Goal: Information Seeking & Learning: Check status

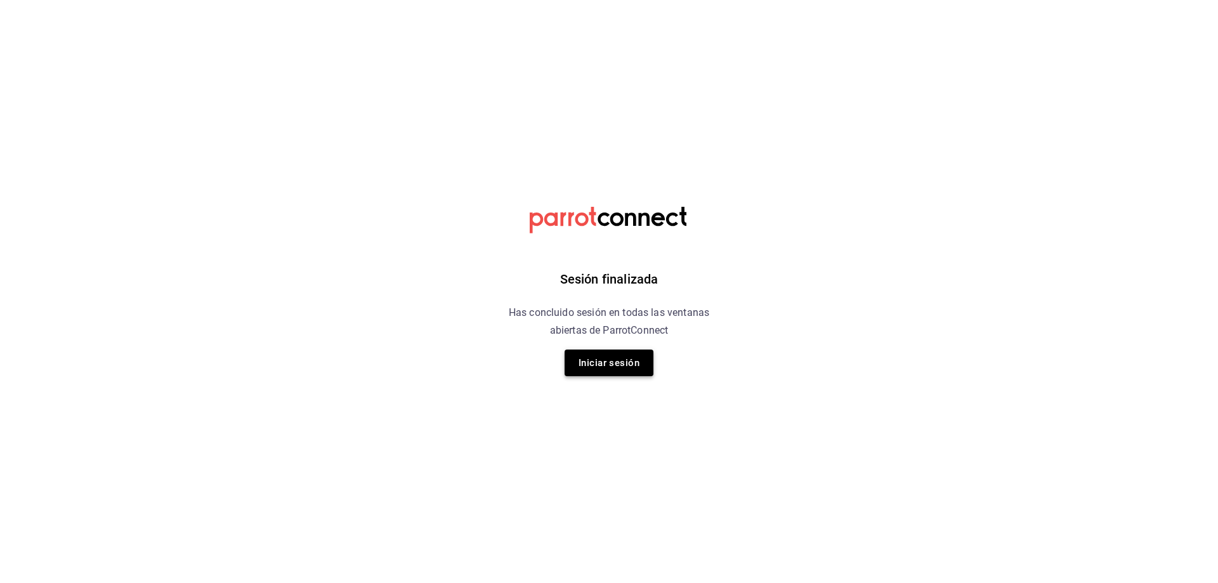
click at [614, 361] on button "Iniciar sesión" at bounding box center [609, 363] width 89 height 27
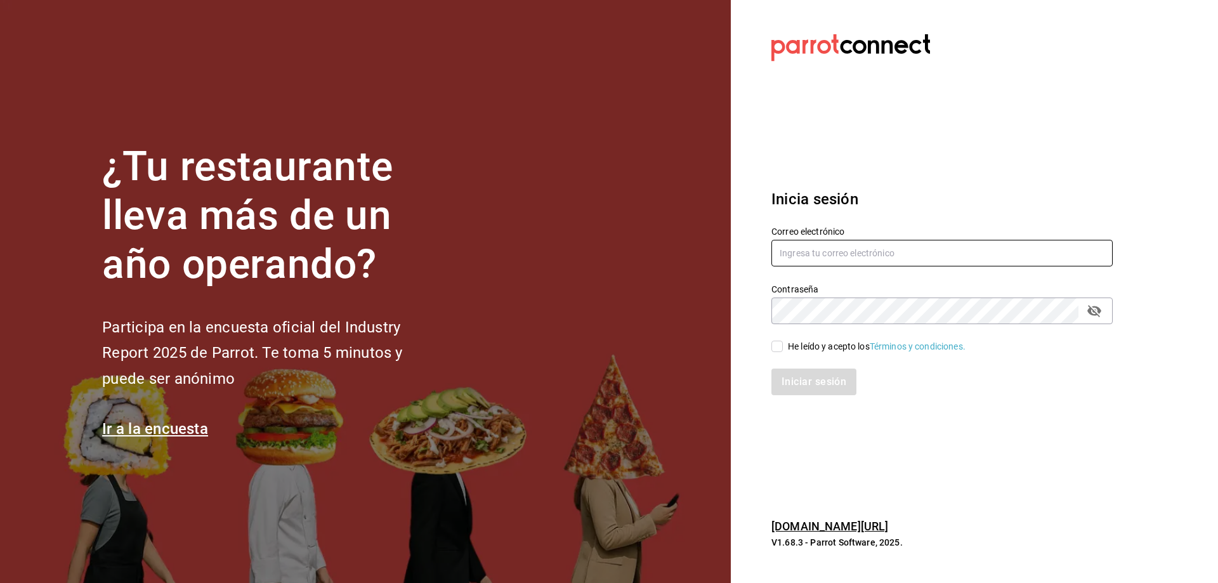
type input "cafecacao@tec.com"
click at [780, 343] on input "He leído y acepto los Términos y condiciones." at bounding box center [777, 346] width 11 height 11
checkbox input "true"
click at [806, 379] on button "Iniciar sesión" at bounding box center [815, 382] width 86 height 27
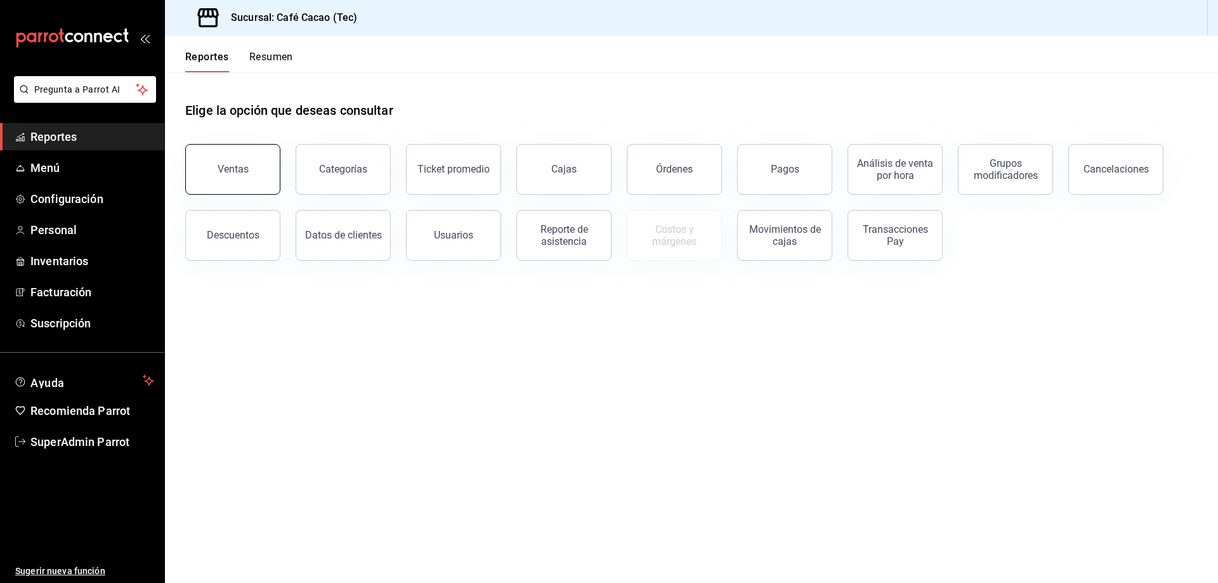
click at [277, 166] on div "Ventas" at bounding box center [225, 162] width 110 height 66
click at [268, 148] on button "Ventas" at bounding box center [232, 169] width 95 height 51
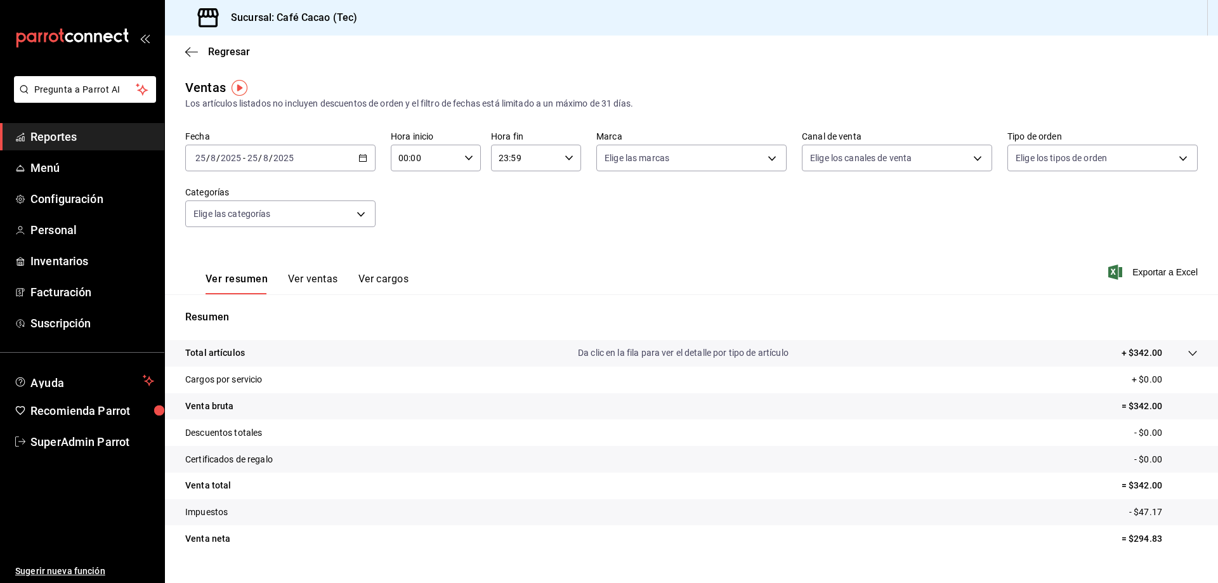
click at [365, 159] on div "[DATE] [DATE] - [DATE] [DATE]" at bounding box center [280, 158] width 190 height 27
click at [242, 289] on li "Mes actual" at bounding box center [245, 282] width 119 height 29
click at [776, 152] on body "Pregunta a Parrot AI Reportes Menú Configuración Personal Inventarios Facturaci…" at bounding box center [609, 291] width 1218 height 583
click at [776, 152] on div at bounding box center [609, 291] width 1218 height 583
click at [968, 161] on body "Pregunta a Parrot AI Reportes Menú Configuración Personal Inventarios Facturaci…" at bounding box center [609, 291] width 1218 height 583
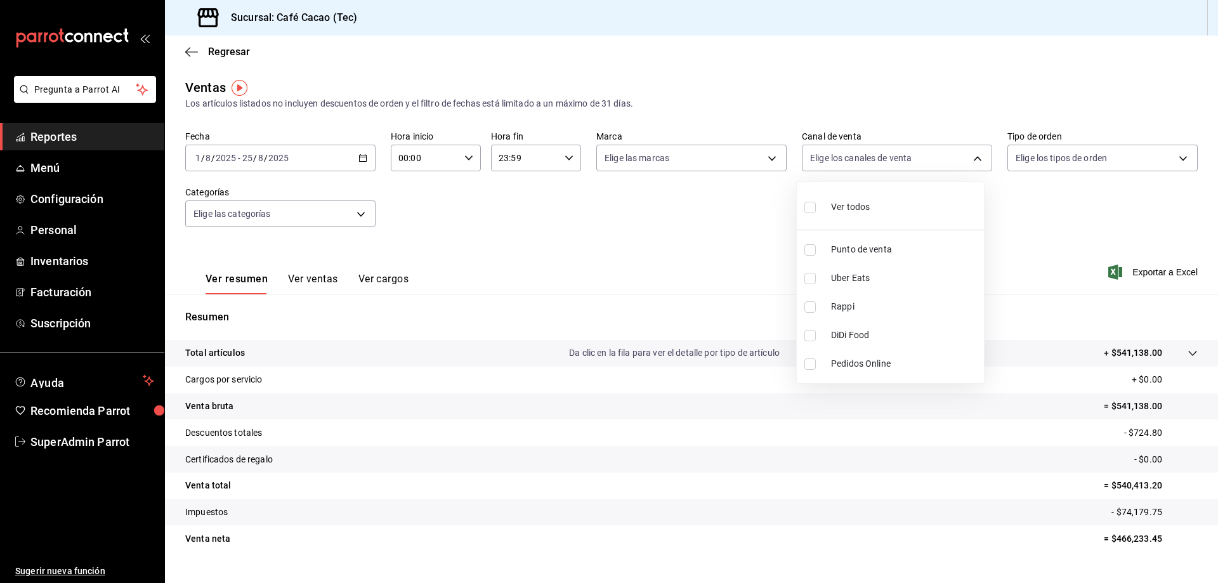
click at [1143, 157] on div at bounding box center [609, 291] width 1218 height 583
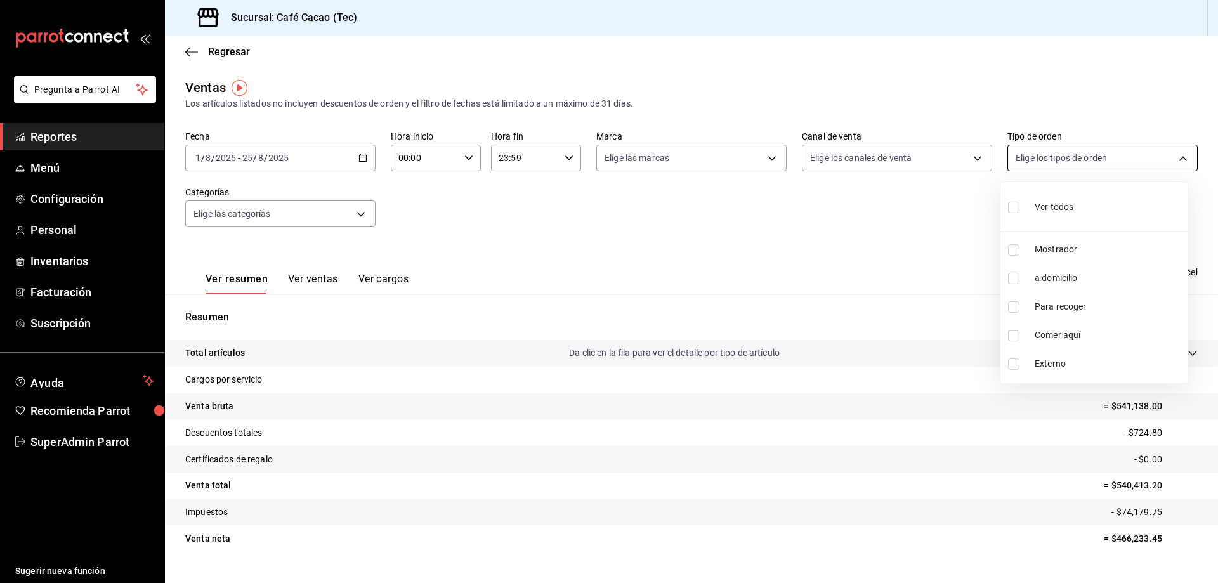
click at [1167, 154] on body "Pregunta a Parrot AI Reportes Menú Configuración Personal Inventarios Facturaci…" at bounding box center [609, 291] width 1218 height 583
drag, startPoint x: 441, startPoint y: 265, endPoint x: 376, endPoint y: 256, distance: 65.3
click at [437, 265] on div at bounding box center [609, 291] width 1218 height 583
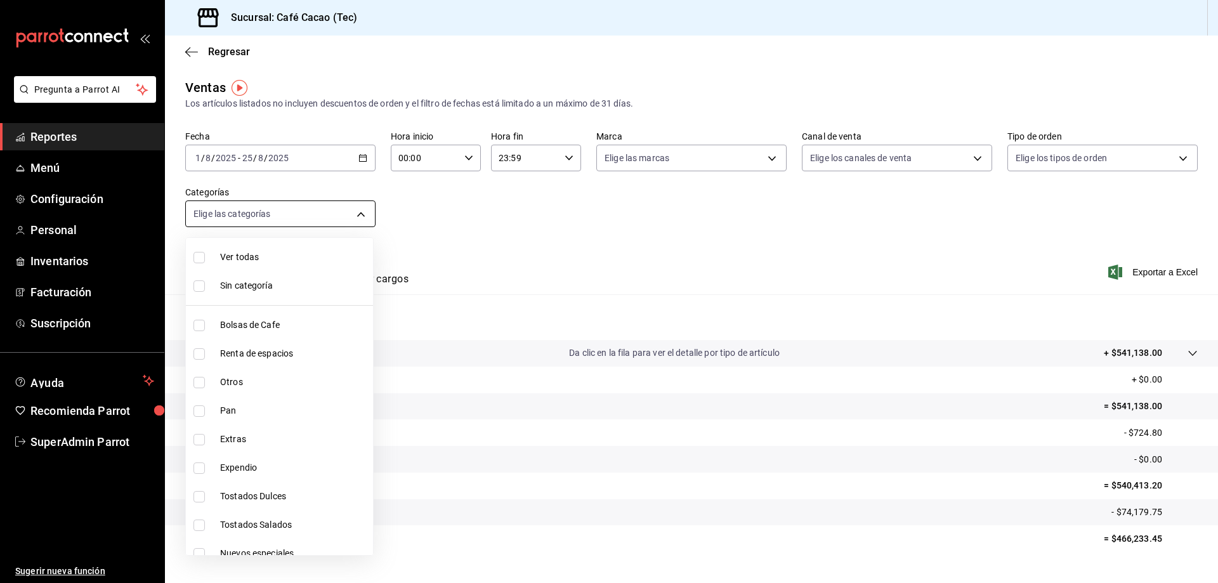
click at [359, 224] on body "Pregunta a Parrot AI Reportes Menú Configuración Personal Inventarios Facturaci…" at bounding box center [609, 291] width 1218 height 583
click at [603, 279] on div at bounding box center [609, 291] width 1218 height 583
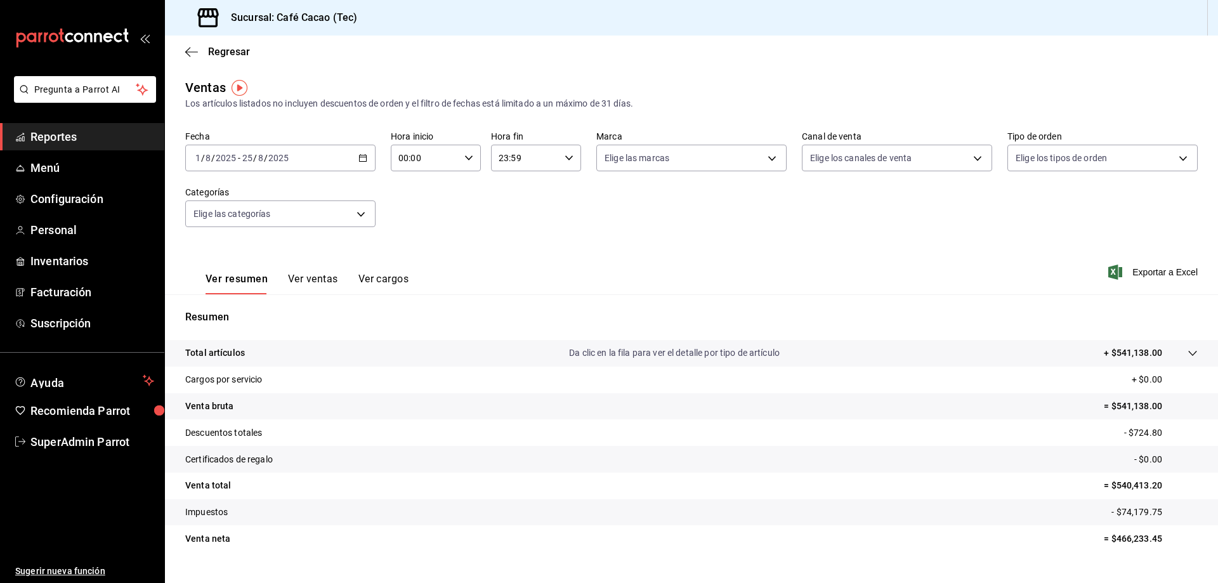
click at [310, 272] on div "Ver resumen Ver ventas Ver cargos" at bounding box center [296, 276] width 223 height 37
click at [313, 276] on button "Ver ventas" at bounding box center [313, 284] width 50 height 22
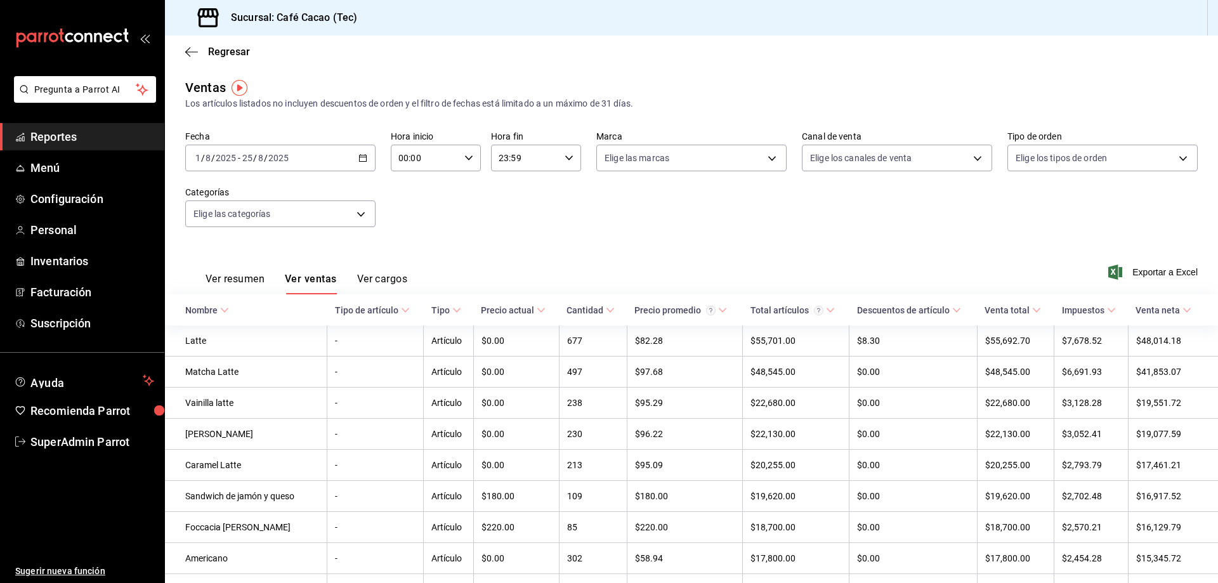
click at [262, 270] on div "Ver resumen Ver ventas Ver cargos" at bounding box center [296, 276] width 222 height 37
click at [256, 285] on button "Ver resumen" at bounding box center [235, 284] width 59 height 22
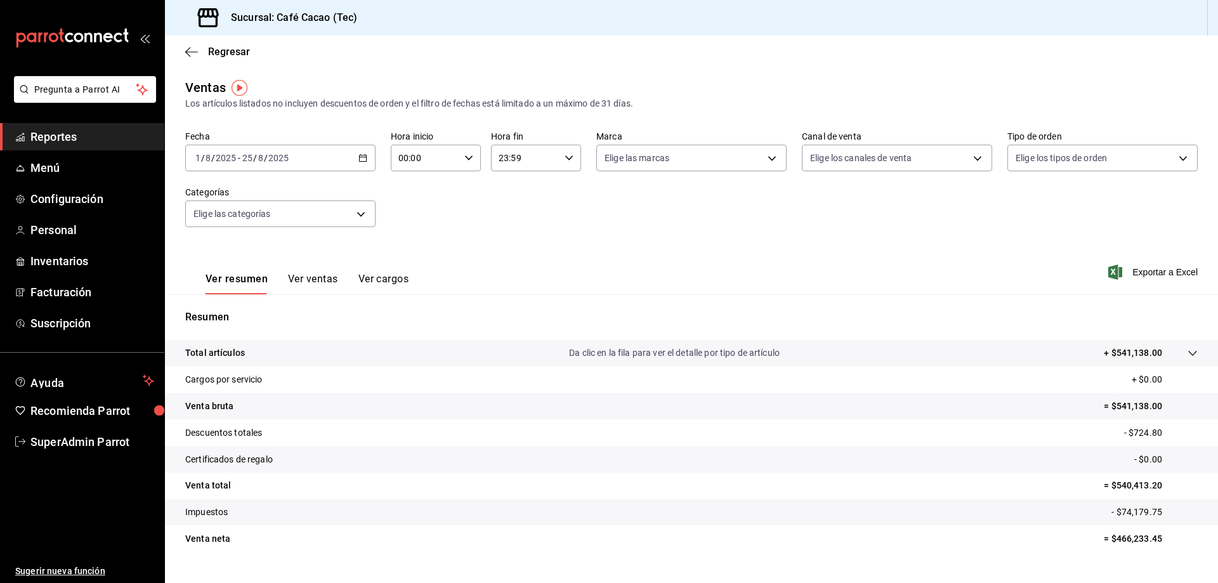
click at [379, 278] on button "Ver cargos" at bounding box center [383, 284] width 51 height 22
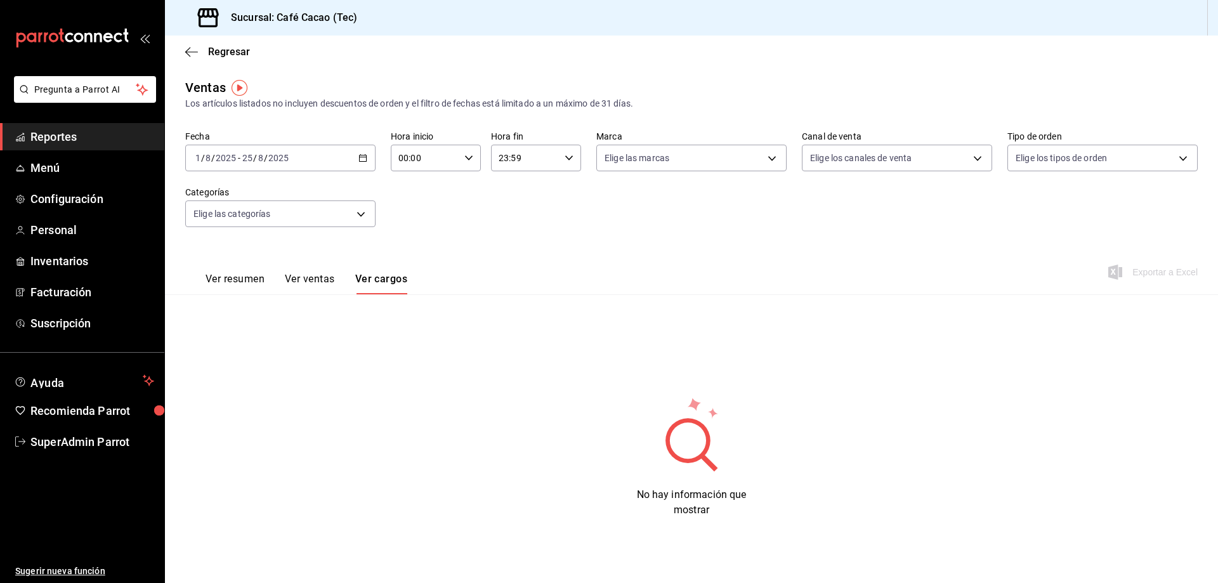
click at [133, 135] on span "Reportes" at bounding box center [92, 136] width 124 height 17
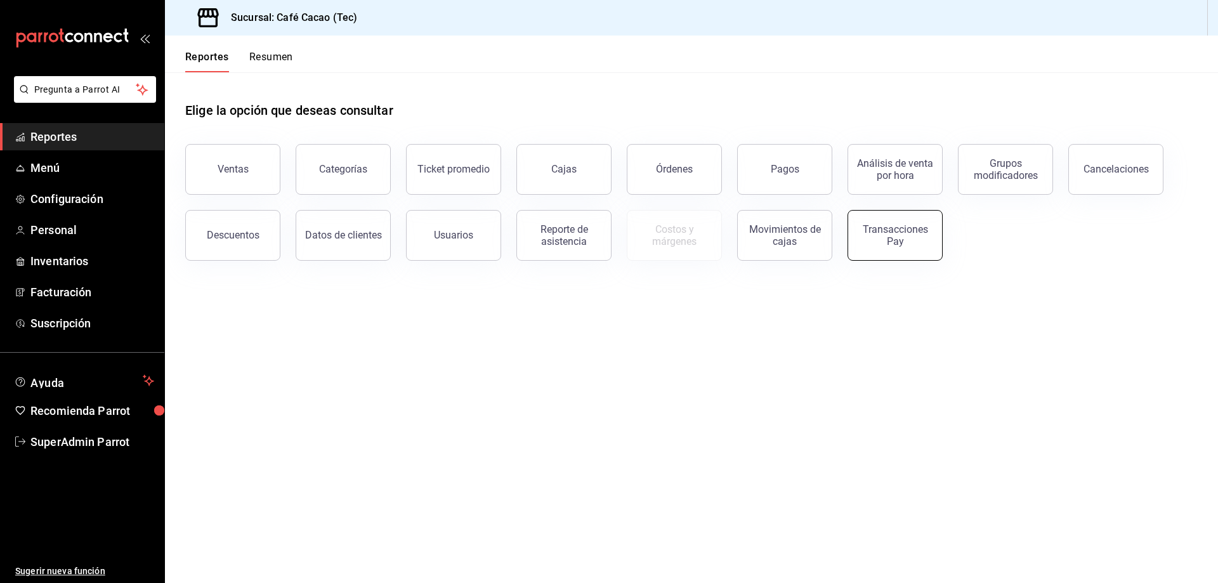
click at [851, 228] on div "Transacciones Pay" at bounding box center [887, 228] width 110 height 66
click at [886, 233] on div "Transacciones Pay" at bounding box center [895, 235] width 79 height 24
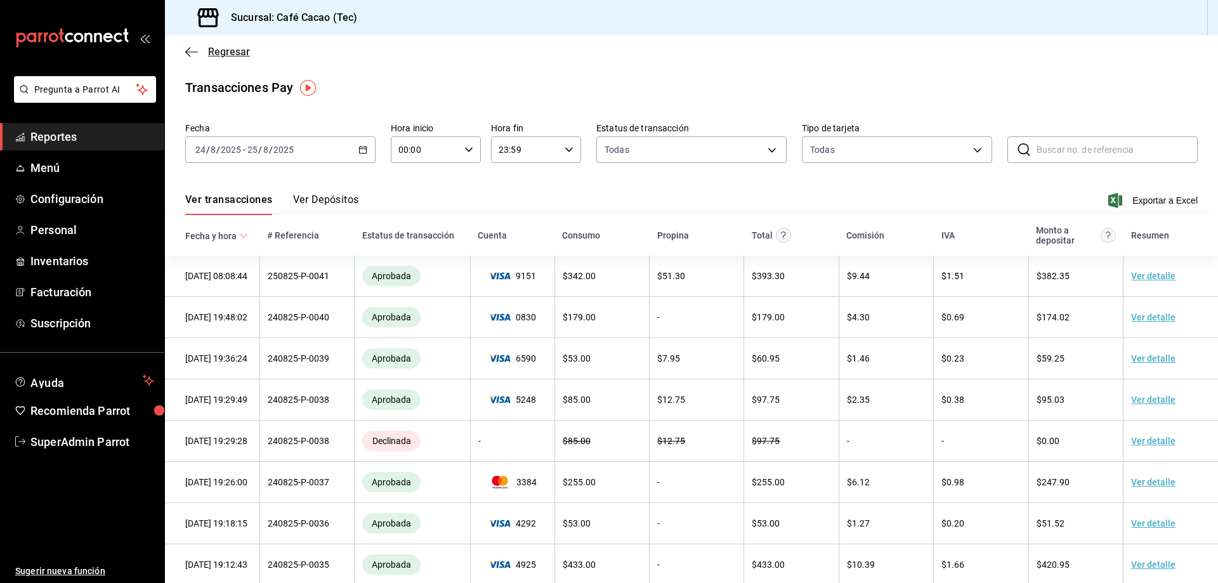
click at [243, 53] on span "Regresar" at bounding box center [229, 52] width 42 height 12
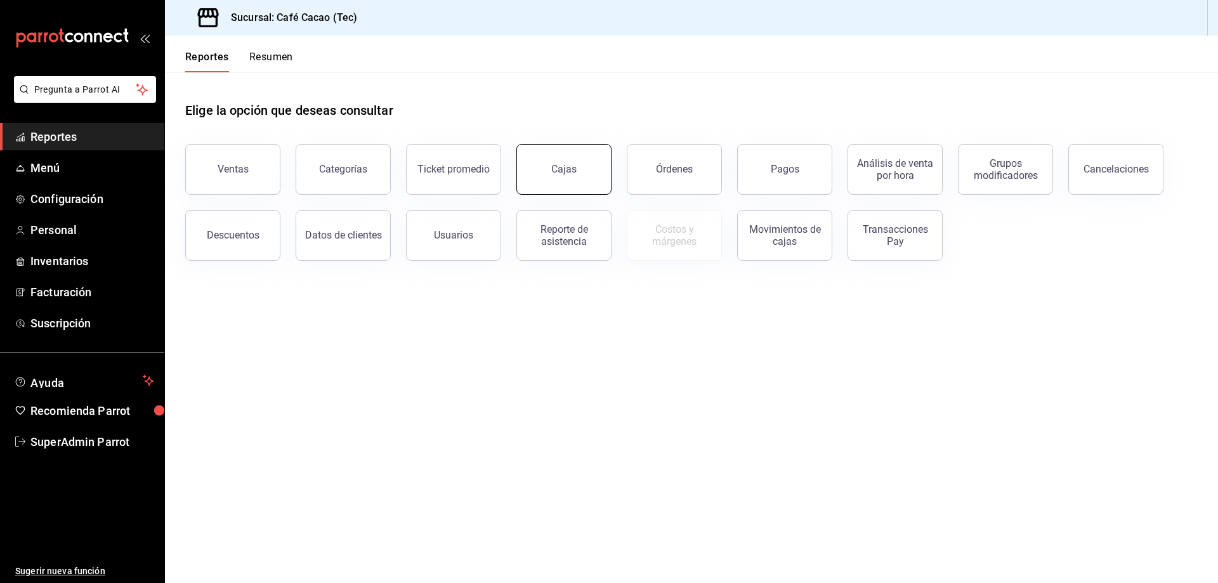
click at [592, 187] on button "Cajas" at bounding box center [563, 169] width 95 height 51
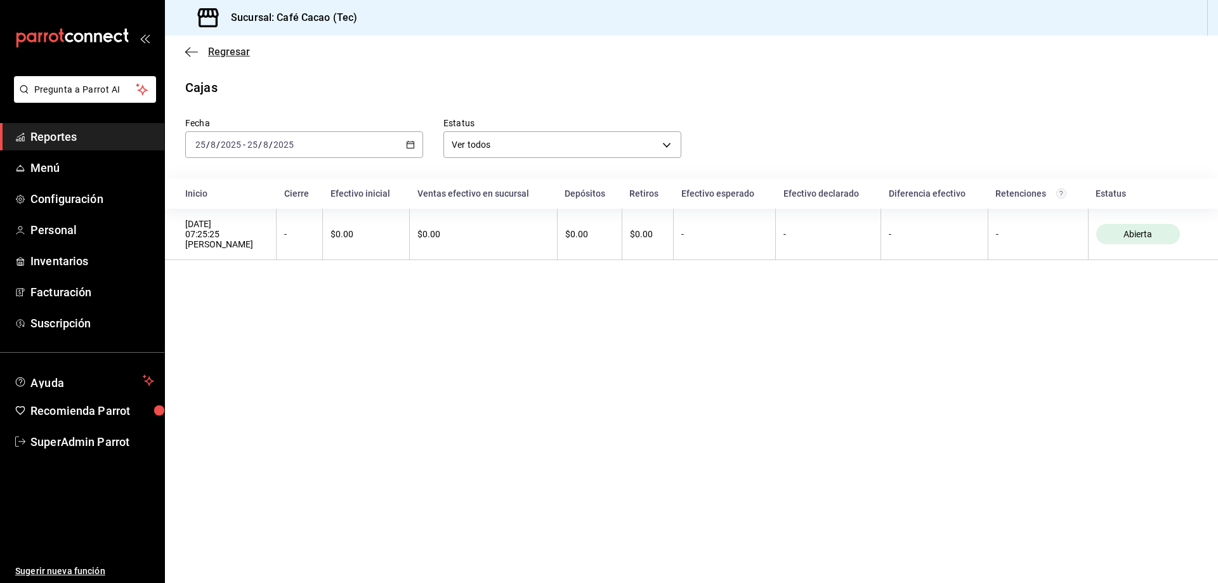
click at [230, 56] on span "Regresar" at bounding box center [229, 52] width 42 height 12
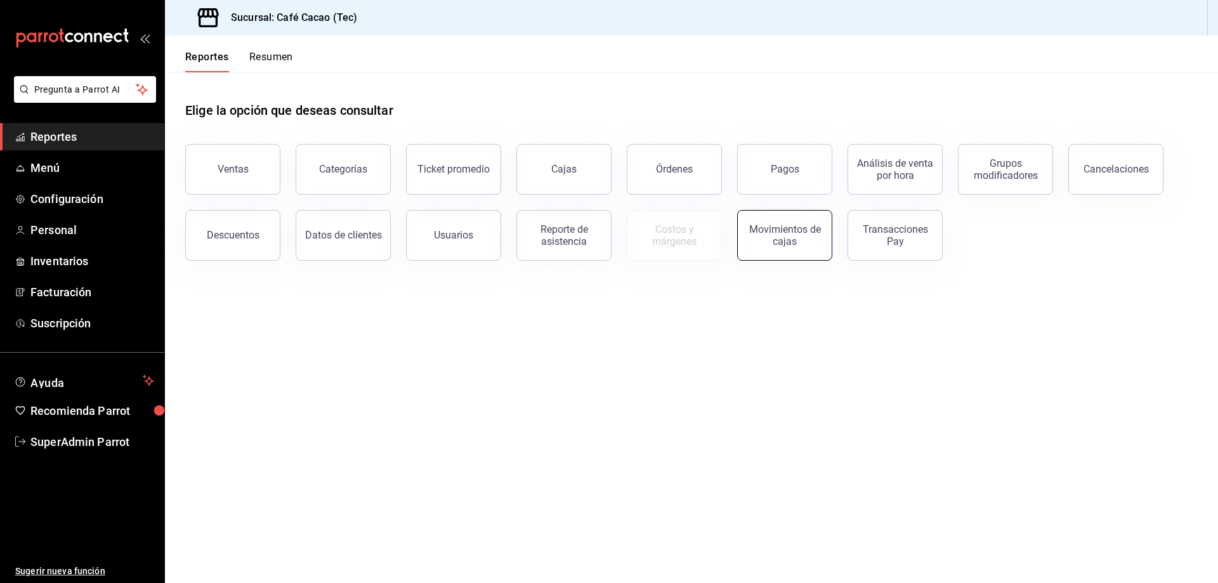
click at [787, 244] on div "Movimientos de cajas" at bounding box center [785, 235] width 79 height 24
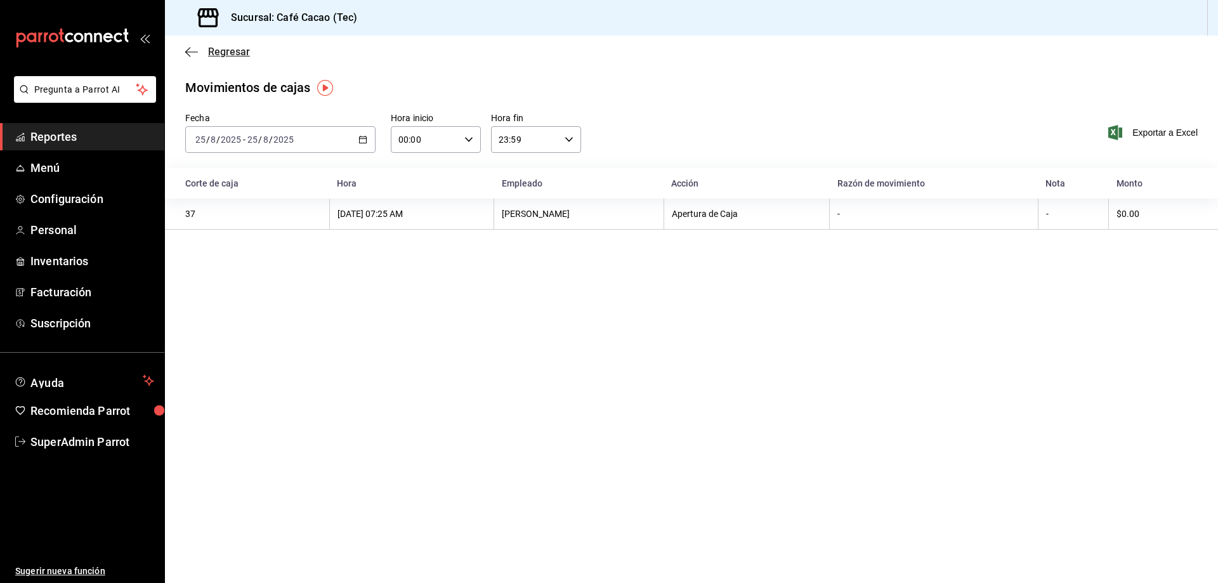
click at [234, 50] on span "Regresar" at bounding box center [229, 52] width 42 height 12
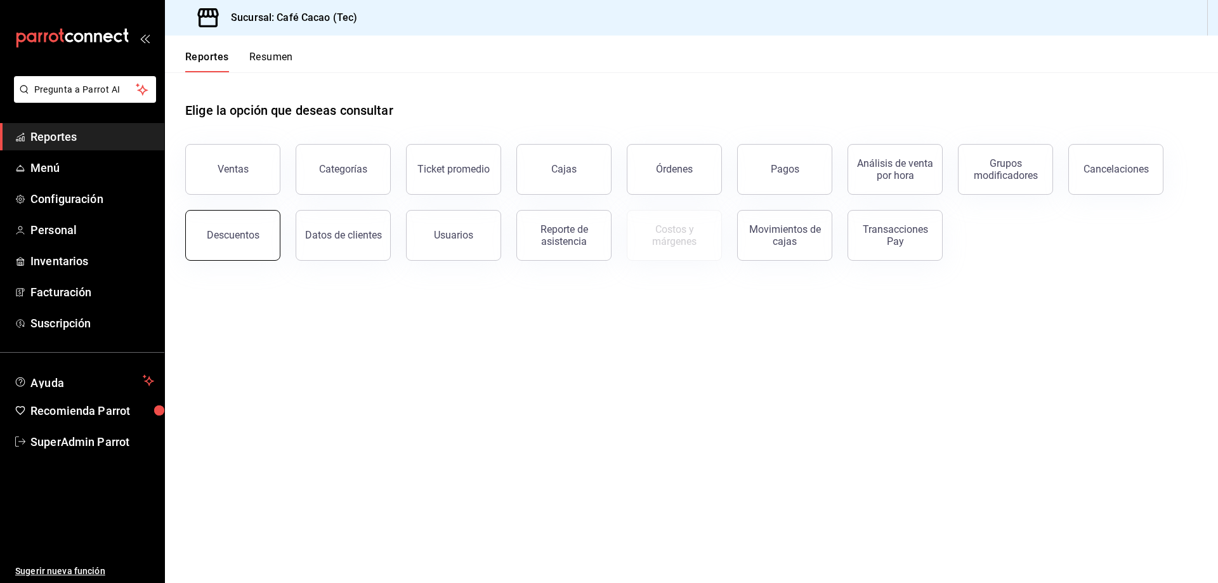
click at [253, 237] on div "Descuentos" at bounding box center [233, 235] width 53 height 12
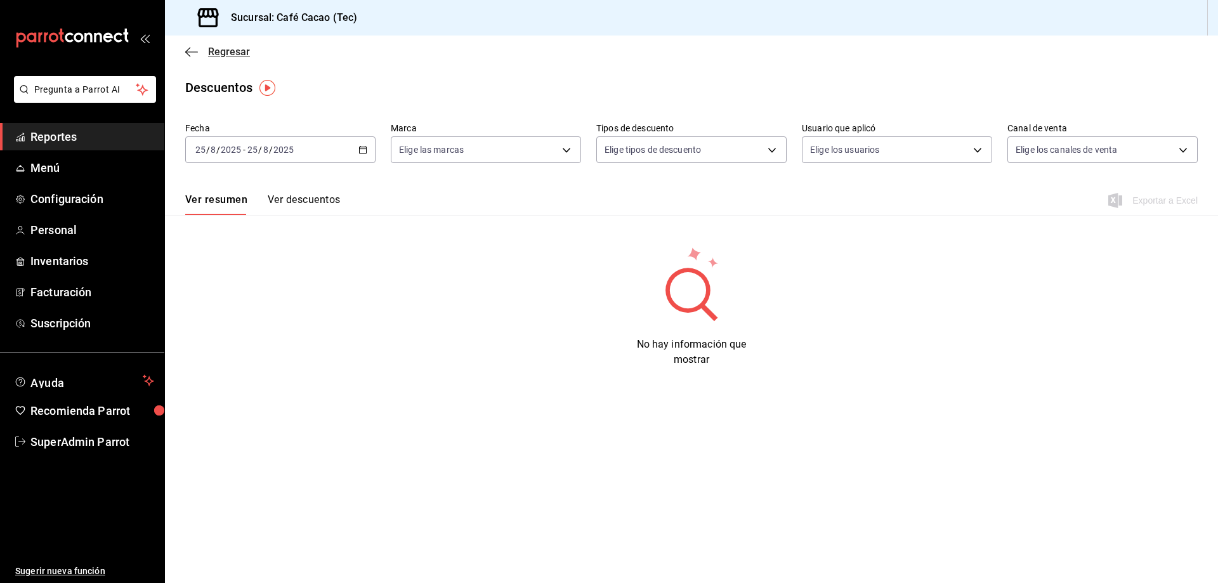
click at [220, 48] on span "Regresar" at bounding box center [229, 52] width 42 height 12
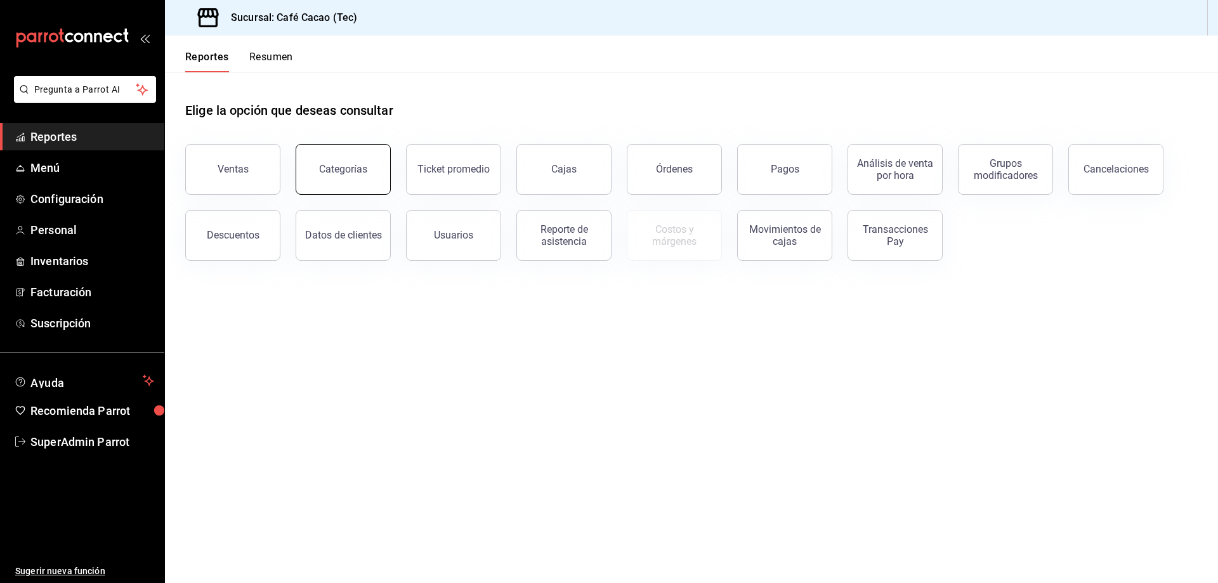
click at [362, 162] on button "Categorías" at bounding box center [343, 169] width 95 height 51
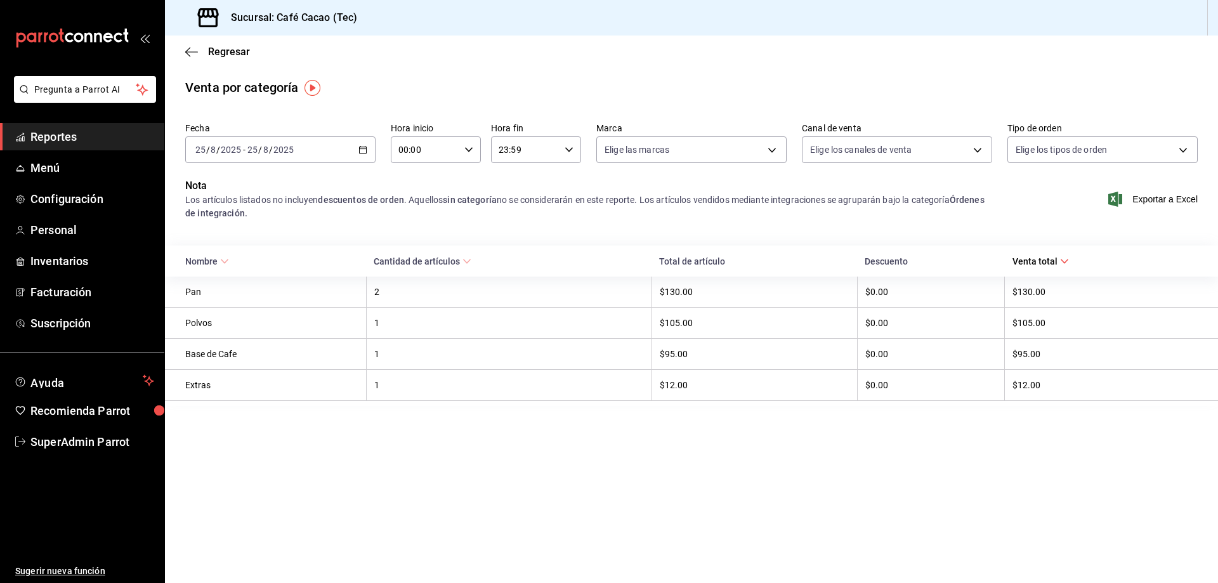
click at [228, 39] on div "Regresar" at bounding box center [691, 52] width 1053 height 32
click at [234, 54] on span "Regresar" at bounding box center [229, 52] width 42 height 12
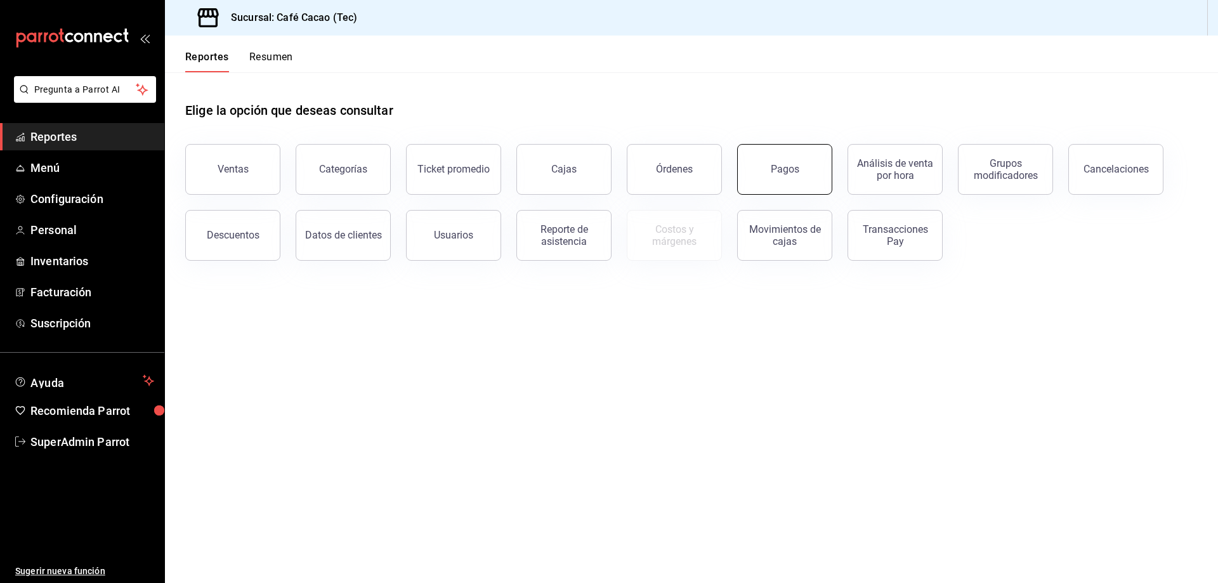
click at [753, 169] on button "Pagos" at bounding box center [784, 169] width 95 height 51
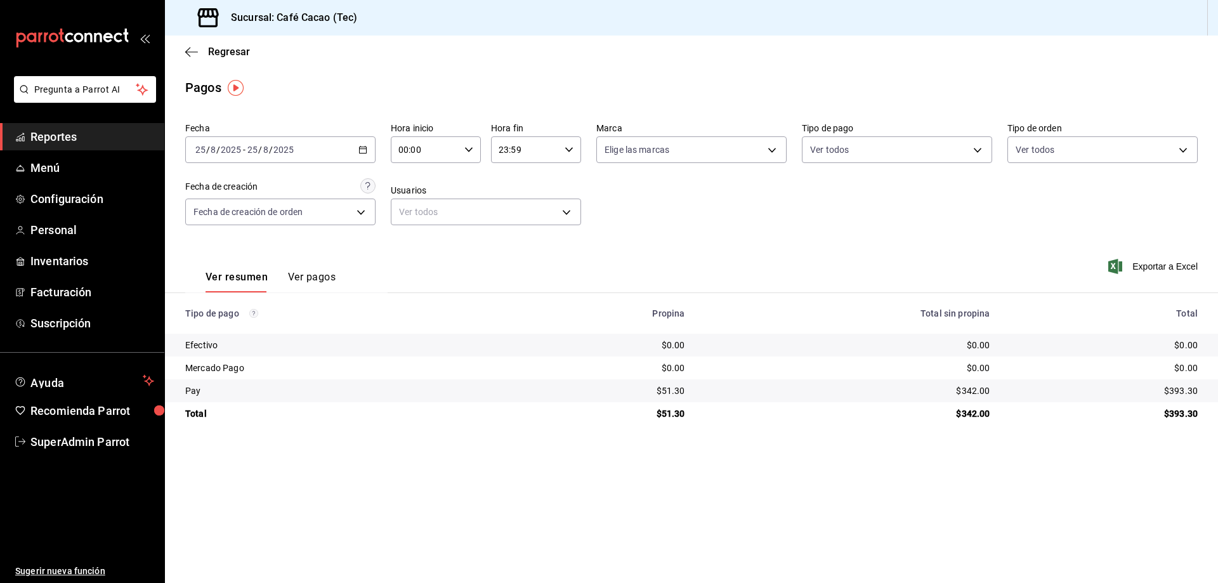
click at [367, 160] on div "2025-08-25 25 / 8 / 2025 - 2025-08-25 25 / 8 / 2025" at bounding box center [280, 149] width 190 height 27
click at [240, 282] on li "Mes actual" at bounding box center [245, 274] width 119 height 29
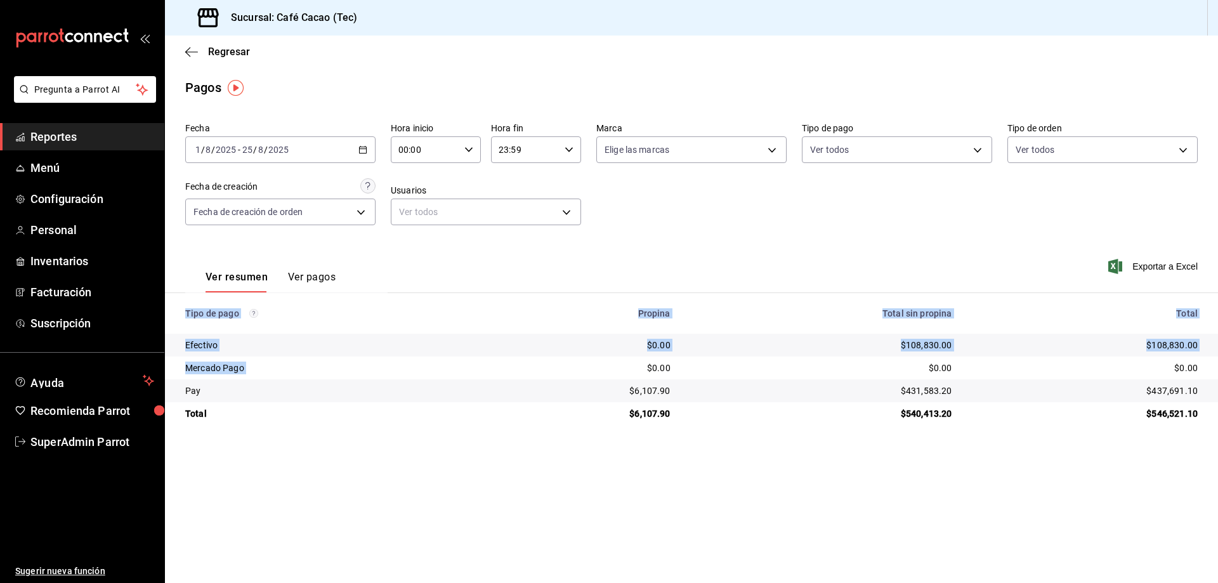
drag, startPoint x: 764, startPoint y: 440, endPoint x: 555, endPoint y: 362, distance: 222.6
click at [555, 362] on main "Regresar Pagos Fecha 2025-08-01 1 / 8 / 2025 - 2025-08-25 25 / 8 / 2025 Hora in…" at bounding box center [691, 310] width 1053 height 548
click at [699, 492] on main "Regresar Pagos Fecha 2025-08-01 1 / 8 / 2025 - 2025-08-25 25 / 8 / 2025 Hora in…" at bounding box center [691, 310] width 1053 height 548
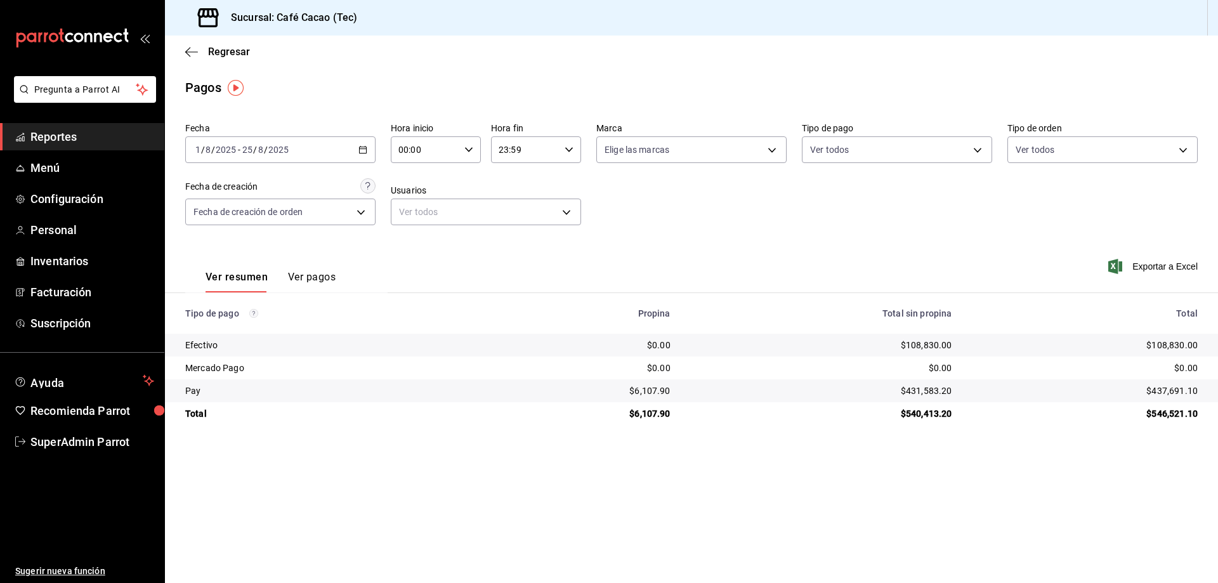
click at [673, 414] on td "$6,107.90" at bounding box center [585, 413] width 192 height 23
click at [697, 440] on main "Regresar Pagos Fecha 2025-08-01 1 / 8 / 2025 - 2025-08-25 25 / 8 / 2025 Hora in…" at bounding box center [691, 310] width 1053 height 548
